Goal: Task Accomplishment & Management: Complete application form

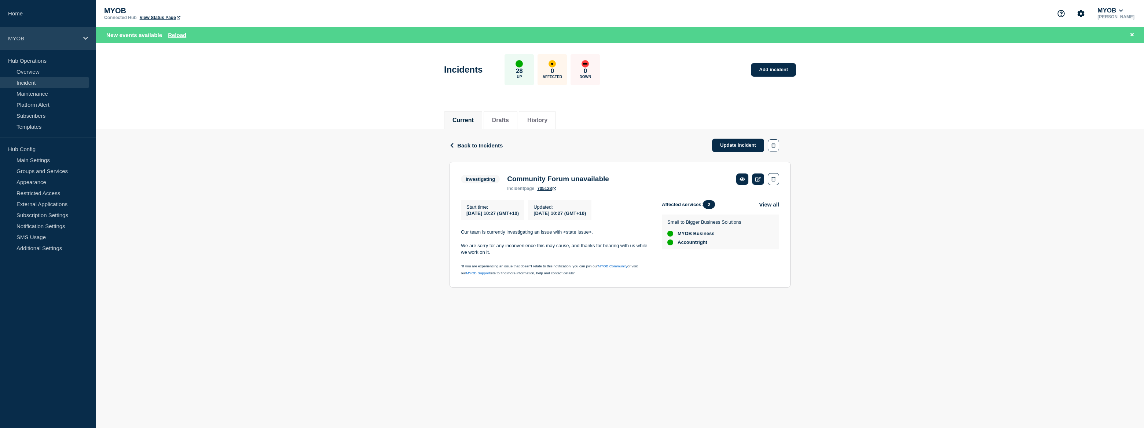
click at [32, 41] on div "MYOB" at bounding box center [48, 38] width 96 height 22
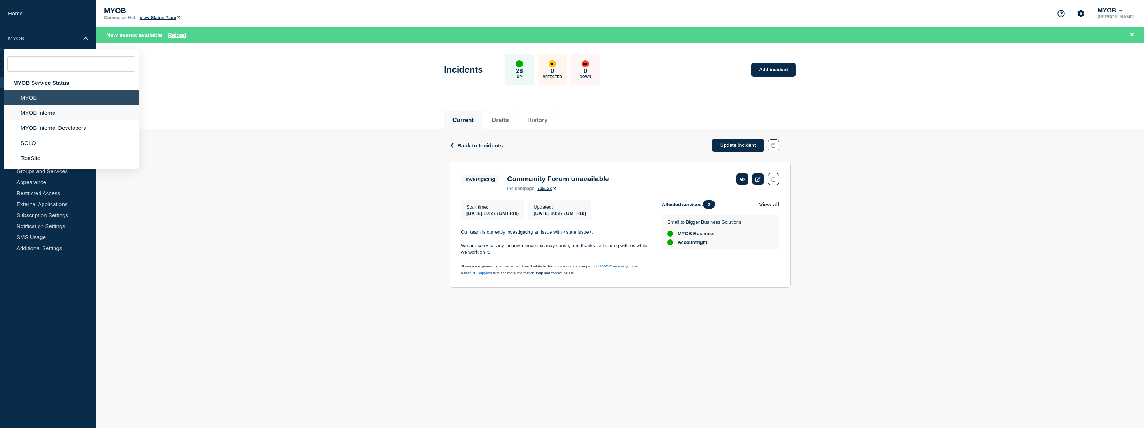
click at [43, 113] on li "MYOB Internal" at bounding box center [71, 112] width 135 height 15
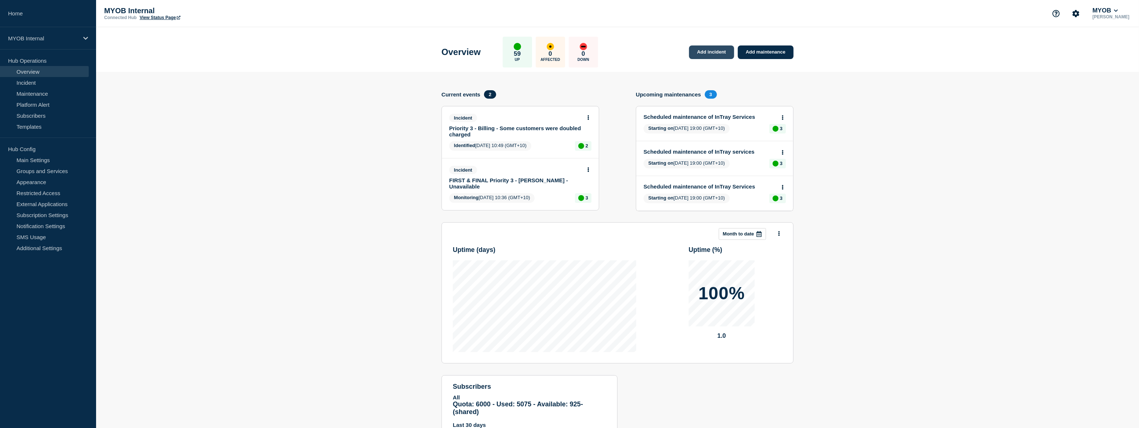
click at [725, 53] on link "Add incident" at bounding box center [711, 52] width 45 height 14
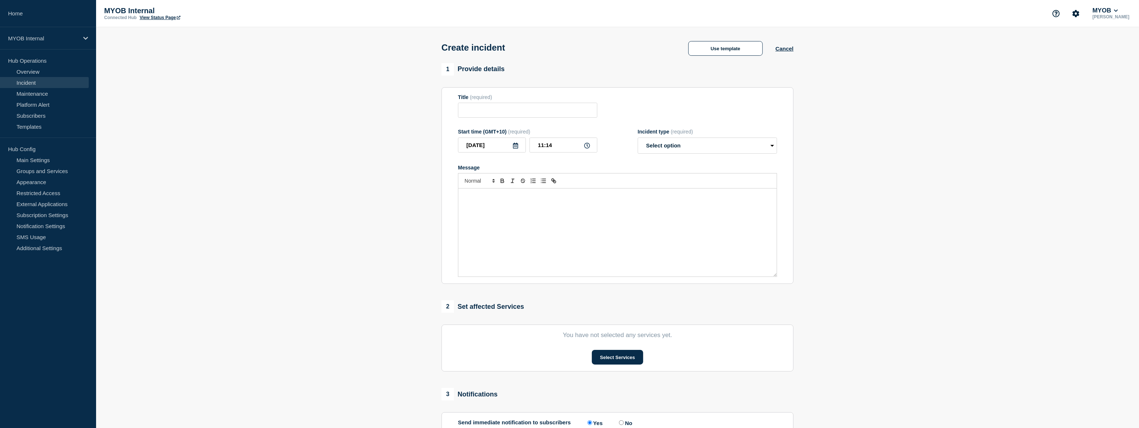
click at [571, 207] on div "Message" at bounding box center [617, 232] width 318 height 88
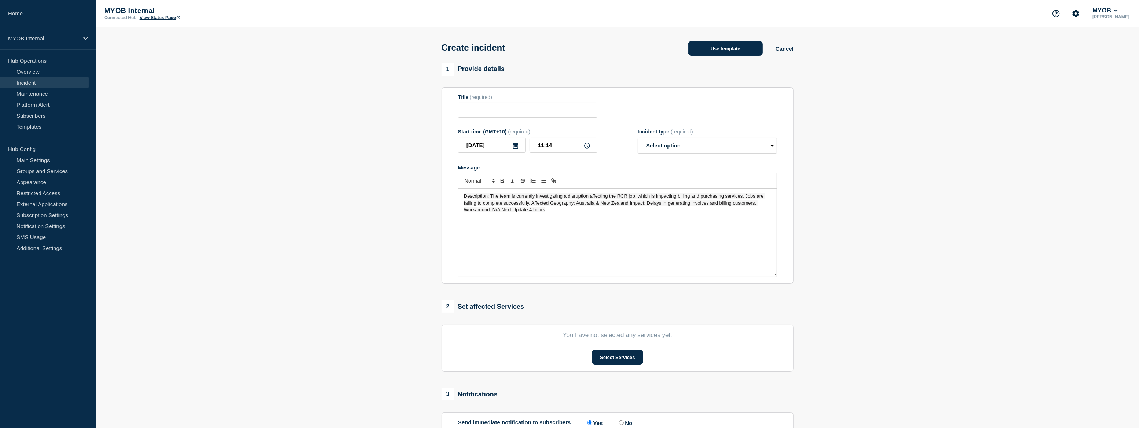
click at [722, 51] on button "Use template" at bounding box center [725, 48] width 74 height 15
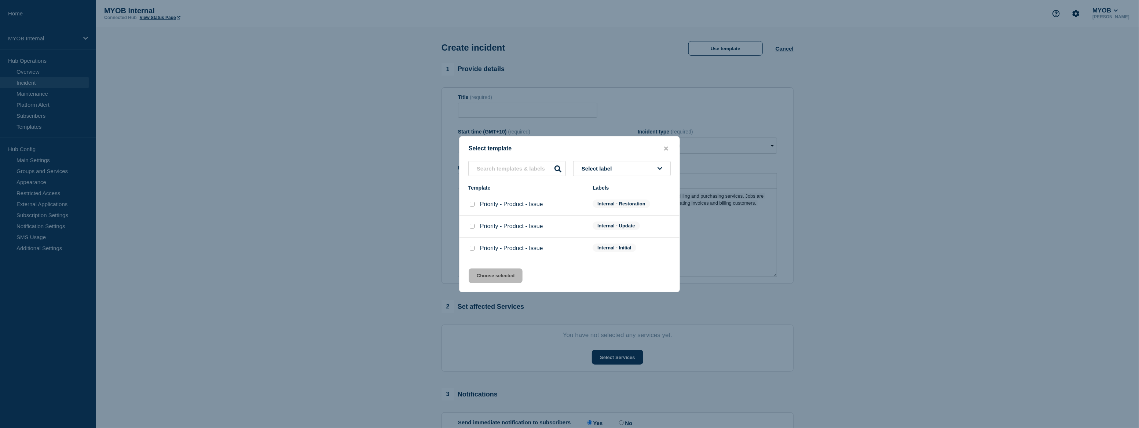
click at [472, 250] on input "Priority - Product - Issue checkbox" at bounding box center [472, 248] width 5 height 5
checkbox input "true"
click at [481, 270] on button "Choose selected" at bounding box center [496, 275] width 54 height 15
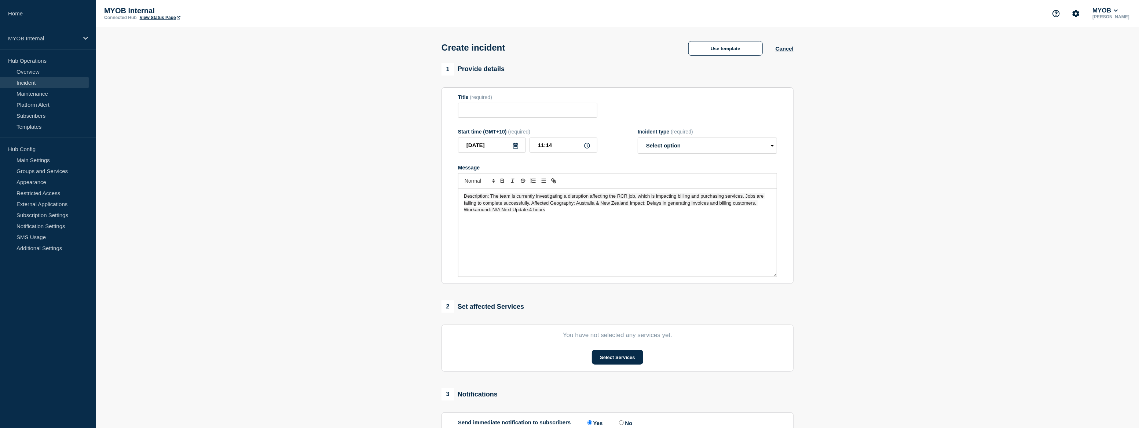
type input "Priority - Product - Issue"
select select "investigating"
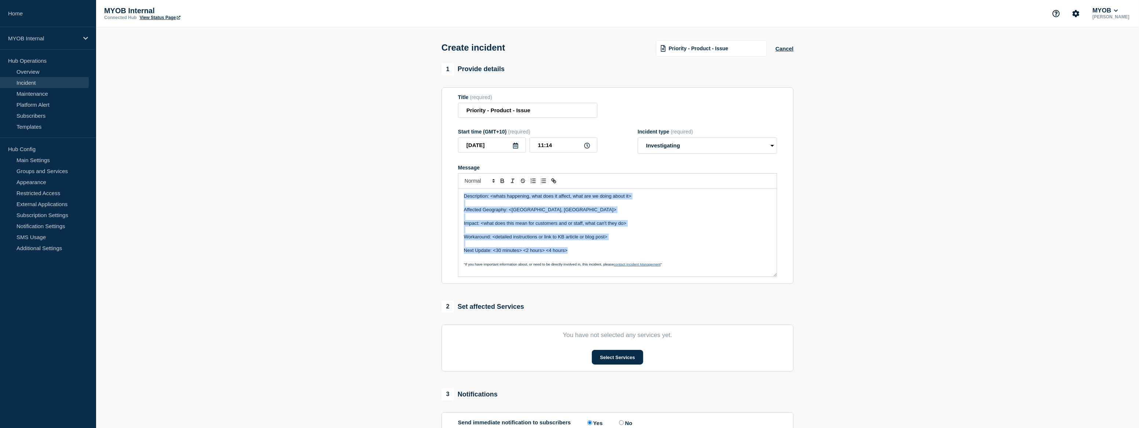
drag, startPoint x: 582, startPoint y: 251, endPoint x: 455, endPoint y: 195, distance: 138.7
click at [455, 195] on section "Title (required) Priority - Product - Issue Start time (GMT+10) (required) [DAT…" at bounding box center [618, 185] width 352 height 197
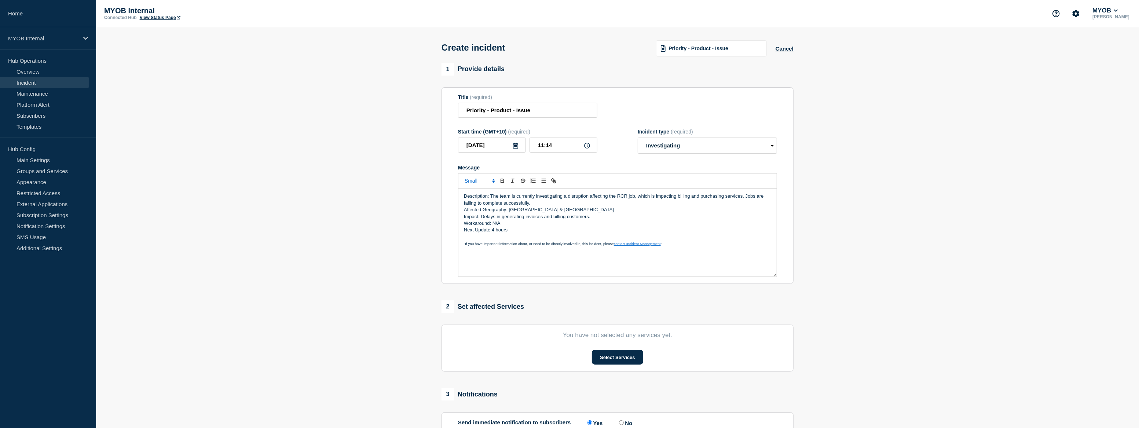
click at [534, 205] on p "Description: The team is currently investigating a disruption affecting the RCR…" at bounding box center [617, 200] width 307 height 14
click at [568, 215] on p "Affected Geography: [GEOGRAPHIC_DATA] & [GEOGRAPHIC_DATA]" at bounding box center [617, 216] width 307 height 7
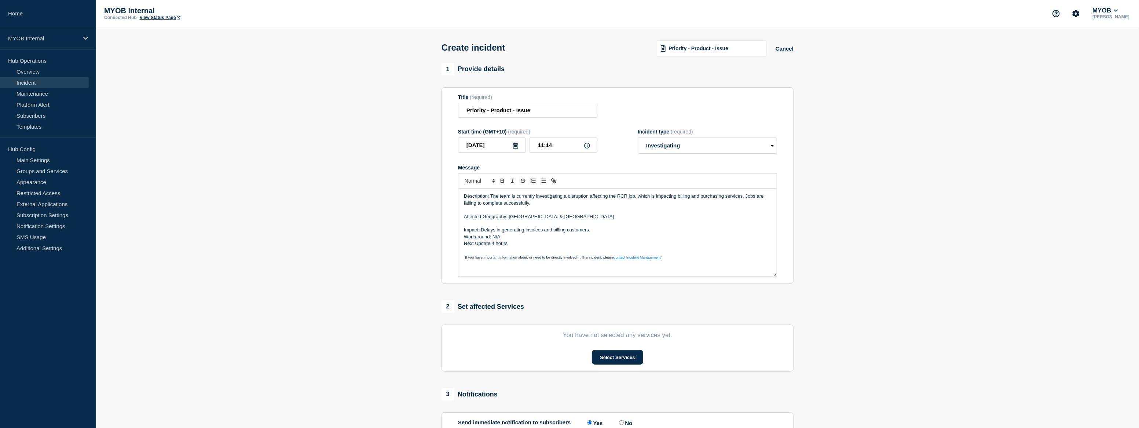
click at [596, 233] on p "Impact: Delays in generating invoices and billing customers." at bounding box center [617, 230] width 307 height 7
click at [522, 243] on p "Workaround: N/A" at bounding box center [617, 243] width 307 height 7
click at [632, 358] on button "Select Services" at bounding box center [617, 357] width 51 height 15
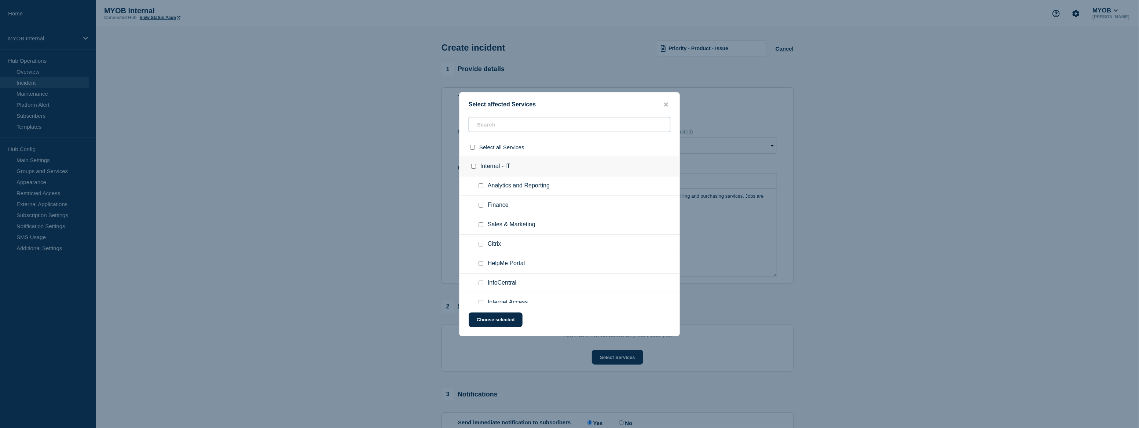
click at [505, 123] on input "text" at bounding box center [570, 124] width 202 height 15
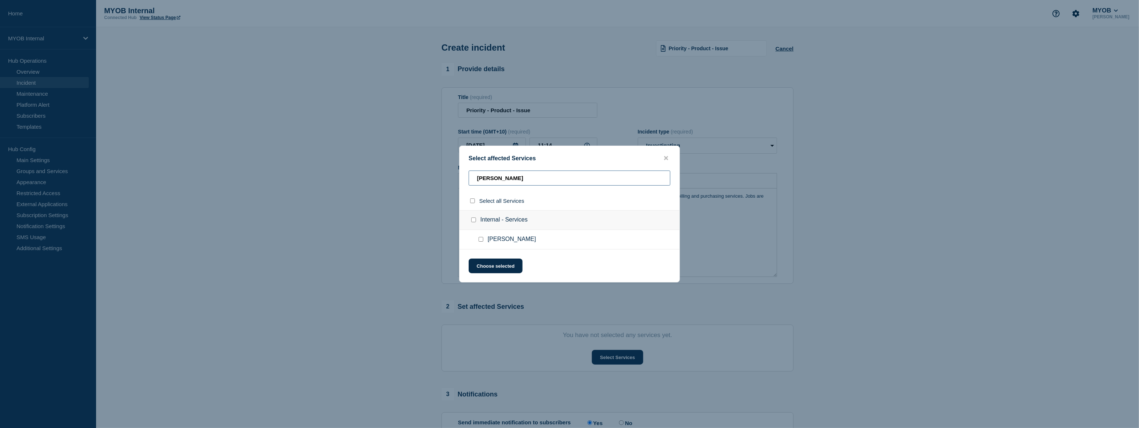
type input "[PERSON_NAME]"
click at [481, 238] on div at bounding box center [482, 239] width 11 height 7
click at [481, 239] on input "Archie checkbox" at bounding box center [481, 239] width 5 height 5
checkbox input "true"
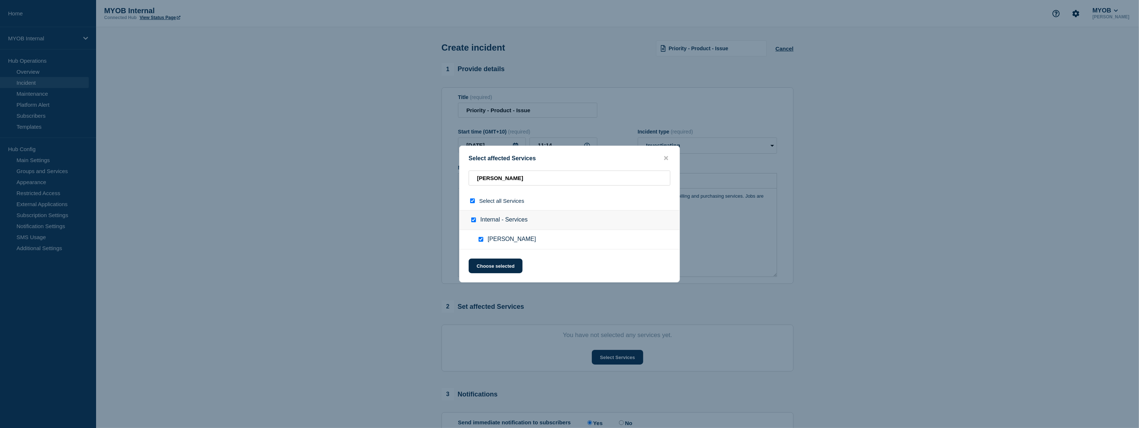
checkbox input "true"
click at [487, 265] on button "Choose selected" at bounding box center [496, 266] width 54 height 15
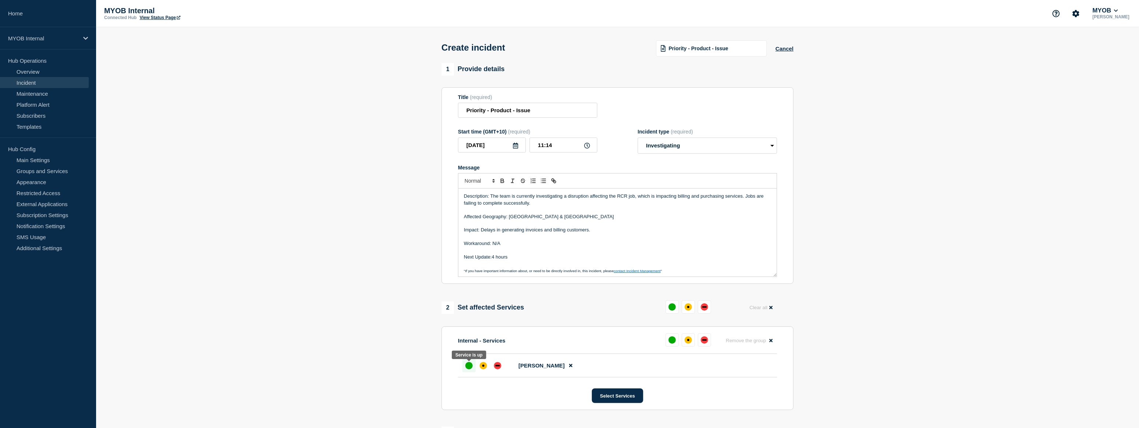
click at [469, 368] on div "up" at bounding box center [468, 365] width 7 height 7
click at [486, 112] on input "Priority - Product - Issue" at bounding box center [527, 110] width 139 height 15
click at [505, 110] on input "Priority 3 - Product - Issue" at bounding box center [527, 110] width 139 height 15
click at [524, 112] on input "Priority 3 - [PERSON_NAME] - Issue" at bounding box center [527, 110] width 139 height 15
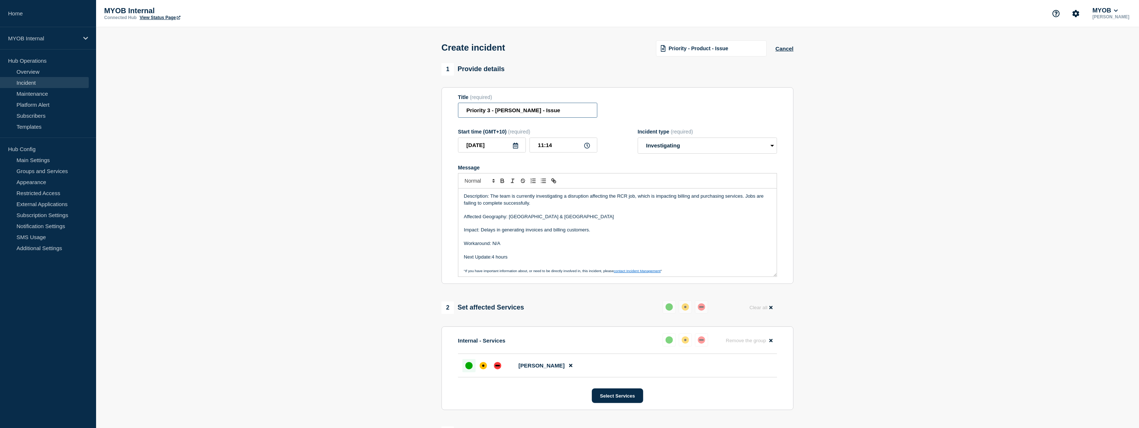
click at [524, 112] on input "Priority 3 - [PERSON_NAME] - Issue" at bounding box center [527, 110] width 139 height 15
paste input "RCR Jobs are stuck"
drag, startPoint x: 580, startPoint y: 113, endPoint x: 562, endPoint y: 112, distance: 17.6
click at [562, 112] on input "Priority 3 - [PERSON_NAME] - RCR Jobs are stuck" at bounding box center [527, 110] width 139 height 15
click at [572, 111] on input "Priority 3 - [PERSON_NAME] - RCR Jobs are stuck" at bounding box center [527, 110] width 139 height 15
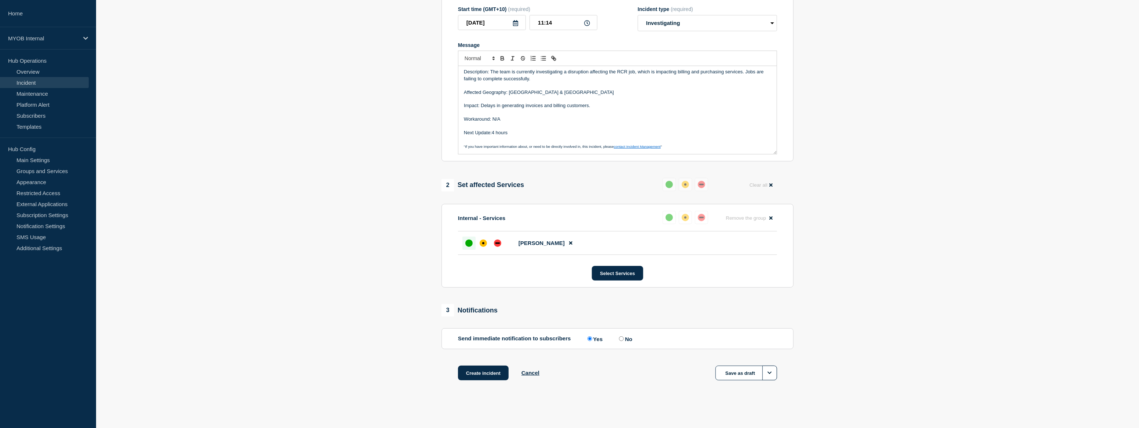
scroll to position [124, 0]
type input "Priority 3 - [PERSON_NAME] - RCR Jobs are stuck"
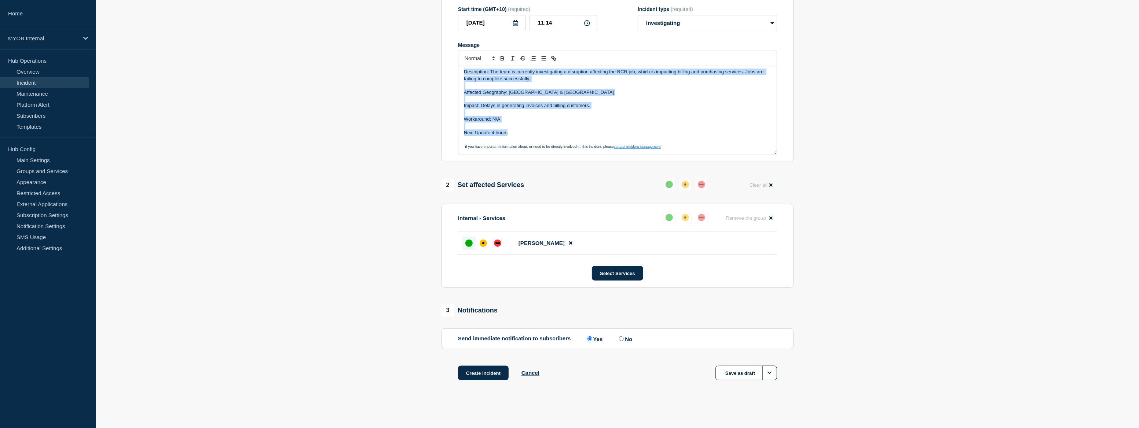
scroll to position [0, 0]
drag, startPoint x: 517, startPoint y: 134, endPoint x: 460, endPoint y: 69, distance: 86.5
click at [460, 69] on div "Description: The team is currently investigating a disruption affecting the RCR…" at bounding box center [617, 110] width 318 height 88
copy div "Description: The team is currently investigating a disruption affecting the RCR…"
drag, startPoint x: 488, startPoint y: 370, endPoint x: 497, endPoint y: 367, distance: 8.8
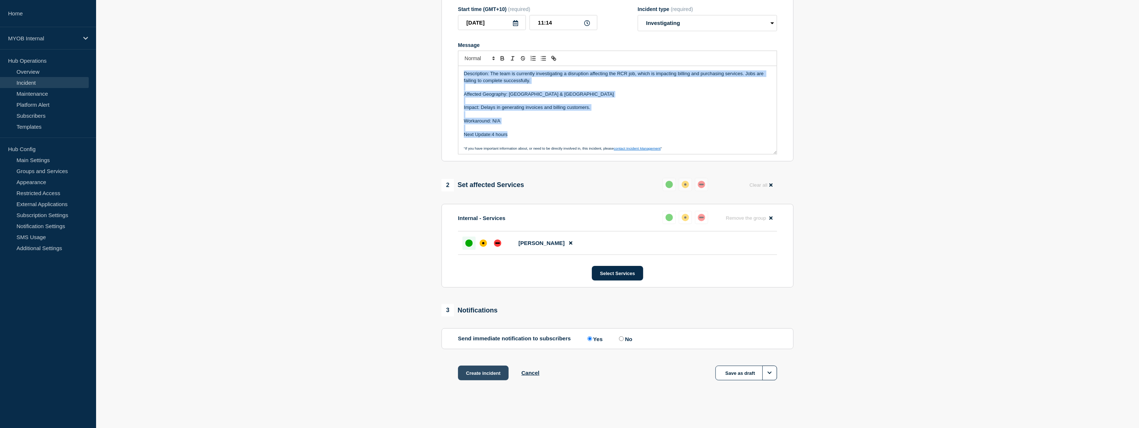
click at [488, 370] on button "Create incident" at bounding box center [483, 373] width 51 height 15
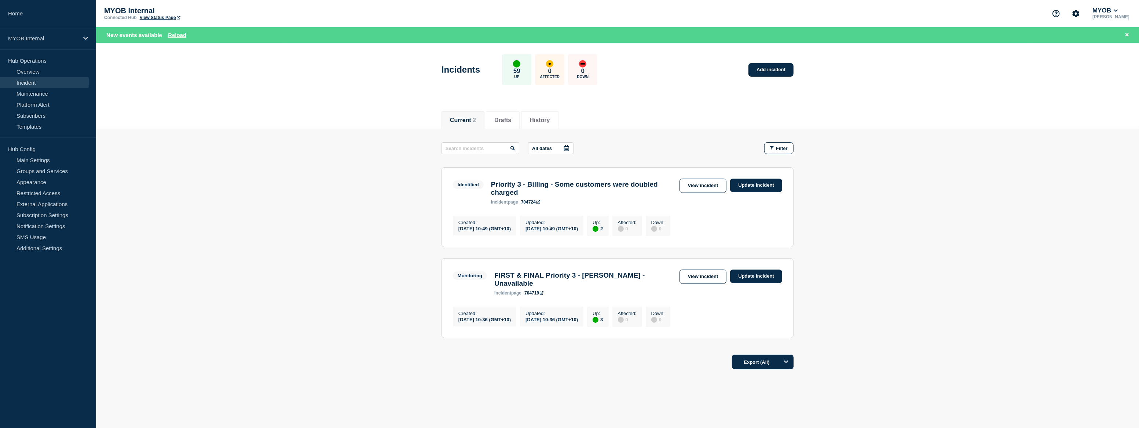
click at [337, 248] on main "All dates Filter Identified 2 Up Priority 3 - Billing - Some customers were dou…" at bounding box center [617, 239] width 1043 height 220
